Goal: Task Accomplishment & Management: Use online tool/utility

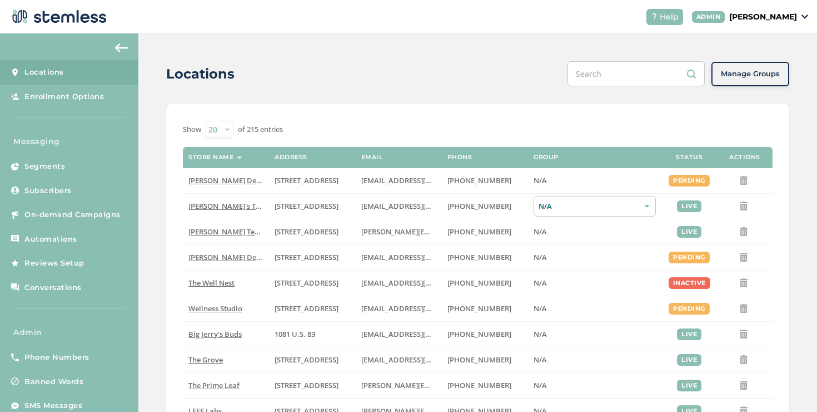
click at [772, 12] on p "[PERSON_NAME]" at bounding box center [764, 17] width 68 height 12
click at [754, 81] on span "Impersonate" at bounding box center [769, 80] width 54 height 11
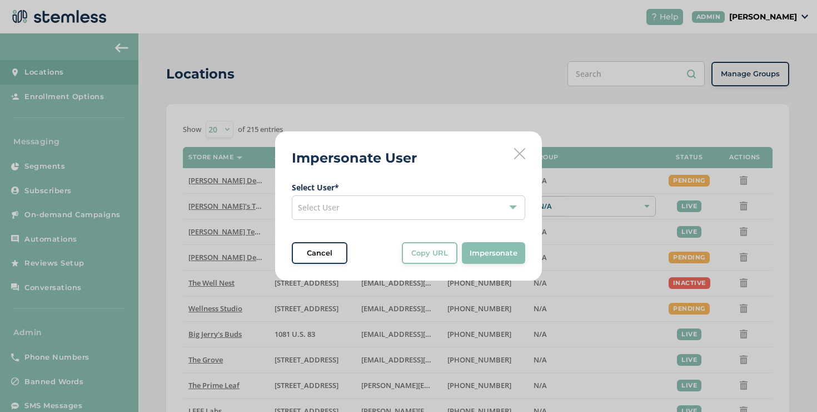
click at [353, 200] on div "Select User" at bounding box center [409, 207] width 234 height 24
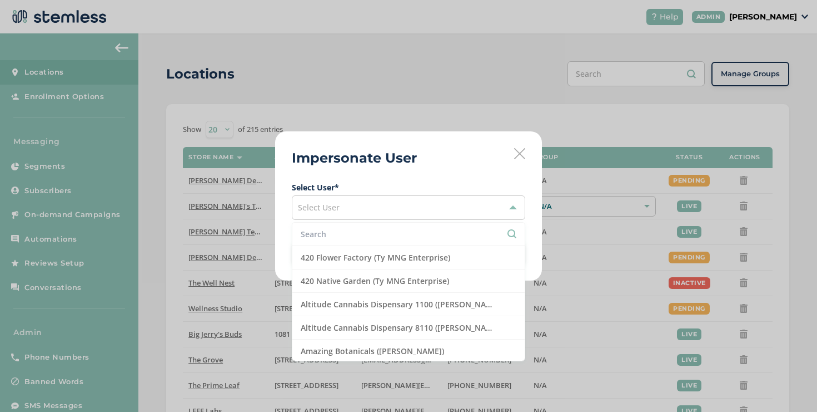
click at [324, 226] on li at bounding box center [409, 233] width 232 height 23
click at [324, 227] on li at bounding box center [409, 233] width 232 height 23
click at [324, 234] on input "text" at bounding box center [409, 234] width 216 height 12
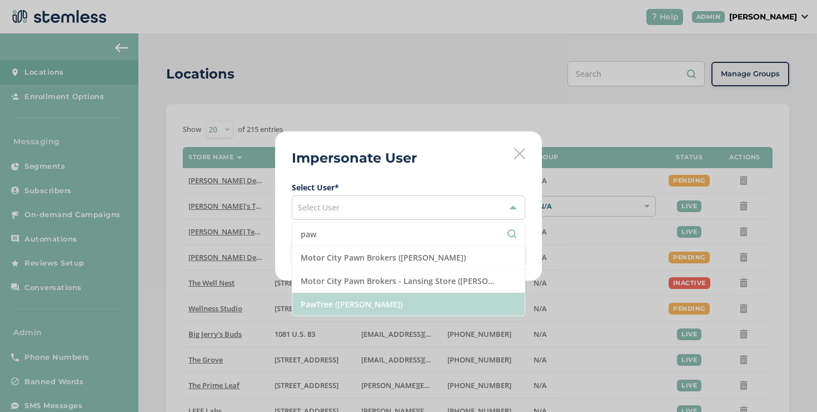
type input "paw"
click at [335, 298] on li "PawTree ([PERSON_NAME])" at bounding box center [409, 304] width 232 height 23
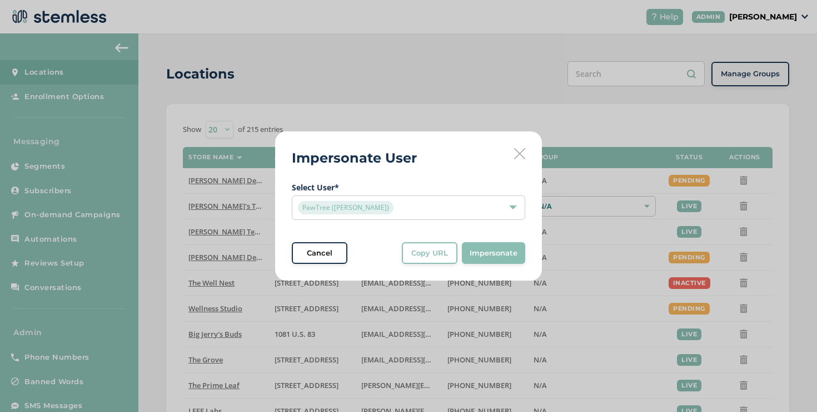
click at [436, 260] on button "Copy URL" at bounding box center [430, 253] width 56 height 22
